Goal: Transaction & Acquisition: Purchase product/service

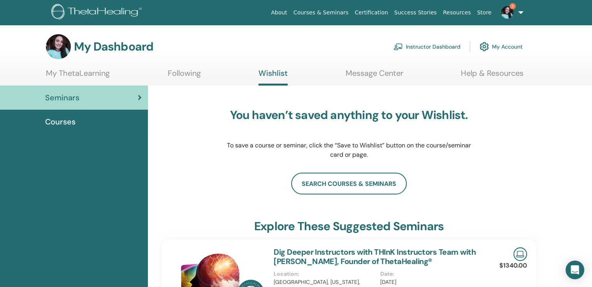
click at [391, 12] on link "Certification" at bounding box center [371, 12] width 39 height 14
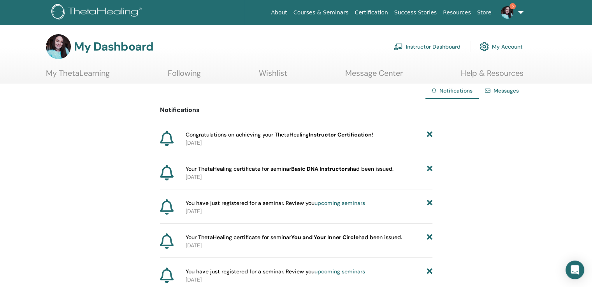
click at [282, 134] on span "Congratulations on achieving your ThetaHealing Instructor Certification !" at bounding box center [280, 135] width 188 height 8
click at [209, 135] on span "Congratulations on achieving your ThetaHealing Instructor Certification !" at bounding box center [280, 135] width 188 height 8
click at [510, 12] on img at bounding box center [507, 12] width 12 height 12
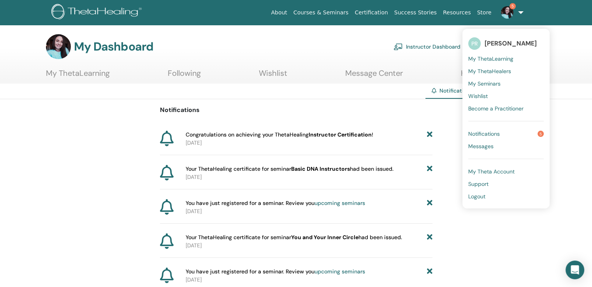
click at [501, 57] on span "My ThetaLearning" at bounding box center [490, 58] width 45 height 7
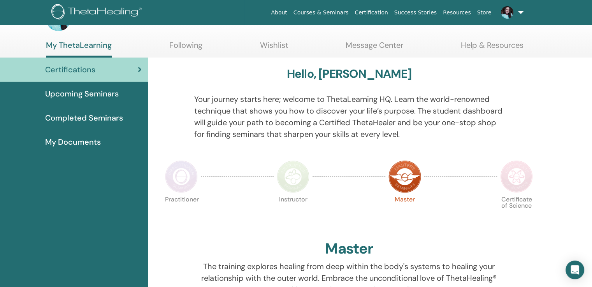
scroll to position [29, 0]
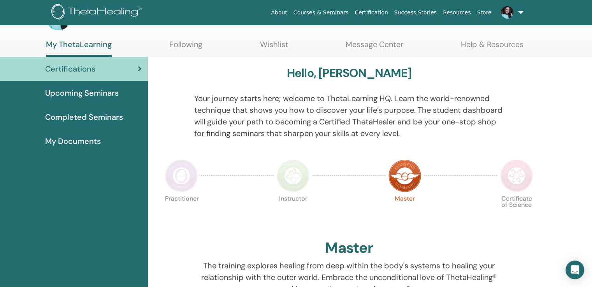
click at [102, 142] on div "My Documents" at bounding box center [73, 141] width 135 height 12
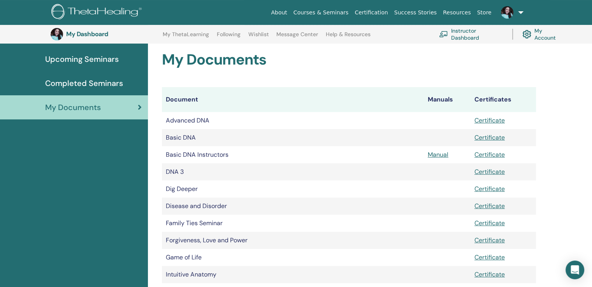
scroll to position [80, 0]
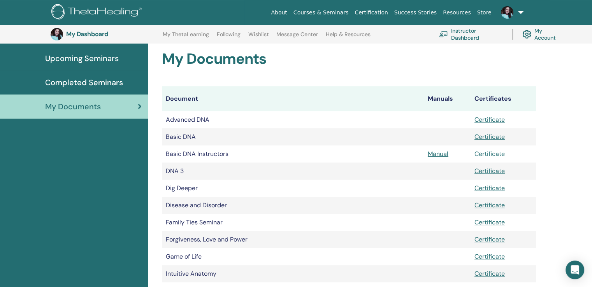
click at [489, 155] on link "Certificate" at bounding box center [490, 154] width 30 height 8
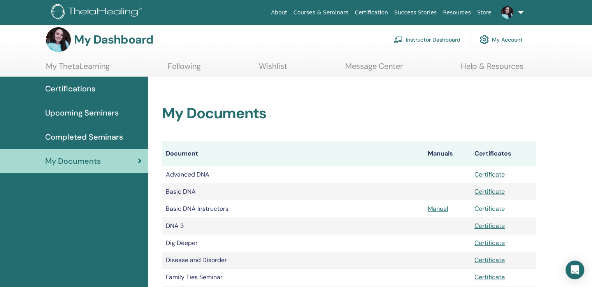
scroll to position [0, 0]
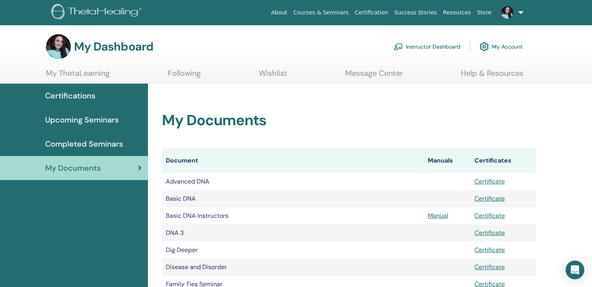
click at [441, 48] on link "Instructor Dashboard" at bounding box center [427, 46] width 67 height 17
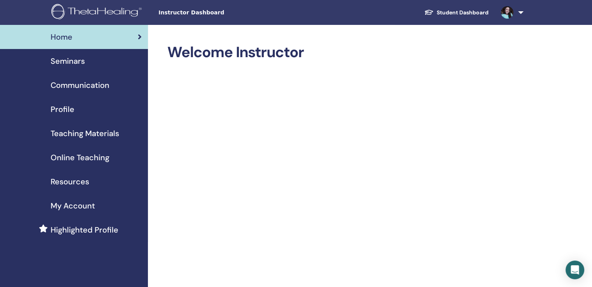
click at [77, 134] on span "Teaching Materials" at bounding box center [85, 134] width 69 height 12
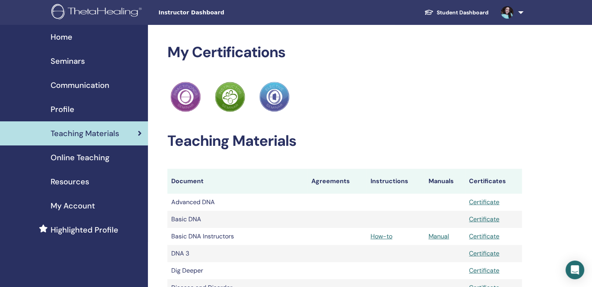
click at [109, 154] on div "Online Teaching" at bounding box center [73, 158] width 135 height 12
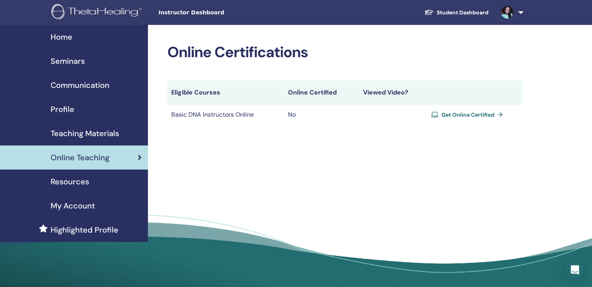
click at [479, 111] on span "Get Online Certified" at bounding box center [467, 114] width 53 height 7
